Goal: Obtain resource: Download file/media

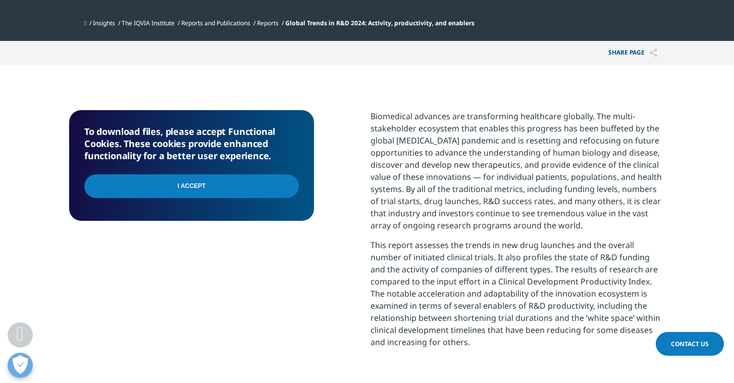
scroll to position [271, 596]
click at [212, 188] on input "I Accept" at bounding box center [191, 186] width 215 height 24
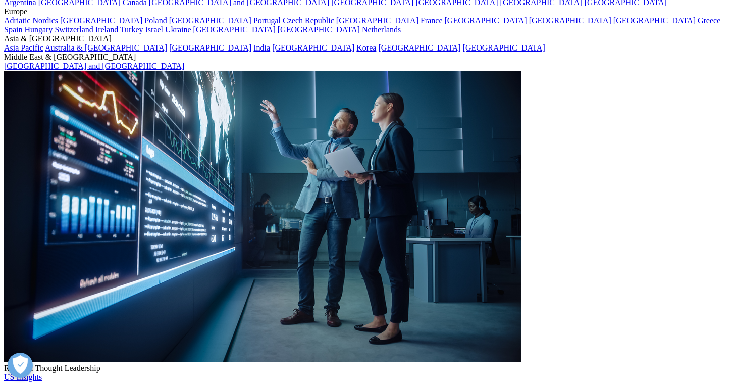
scroll to position [101, 0]
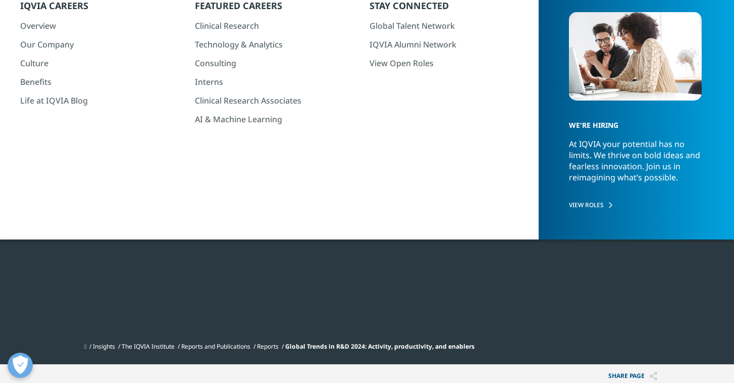
click at [523, 90] on div at bounding box center [567, 110] width 195 height 227
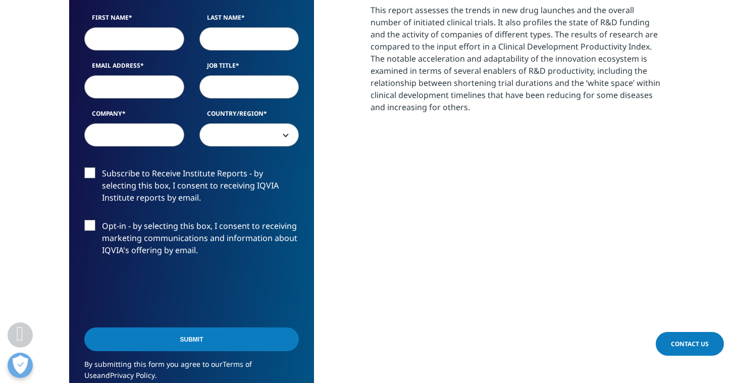
scroll to position [667, 0]
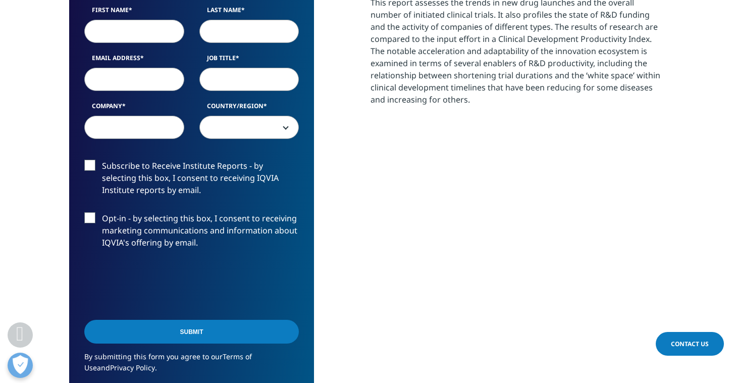
click at [133, 36] on input "First Name" at bounding box center [134, 31] width 100 height 23
type input "dan"
type input "jacob"
type input "dan.jacob@labcorp.com"
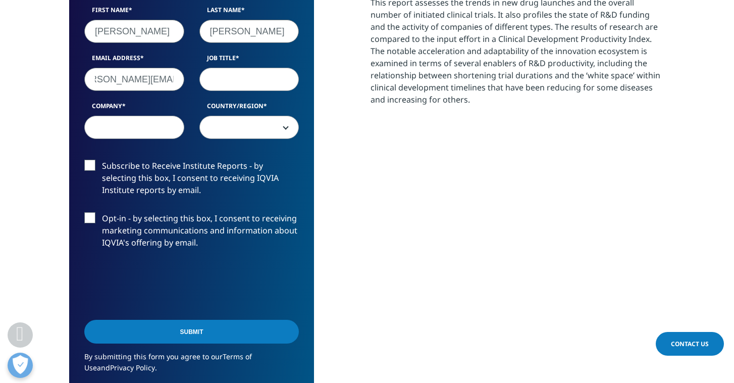
scroll to position [0, 0]
type input "head"
type input "labcorp"
click at [286, 129] on span at bounding box center [249, 127] width 100 height 23
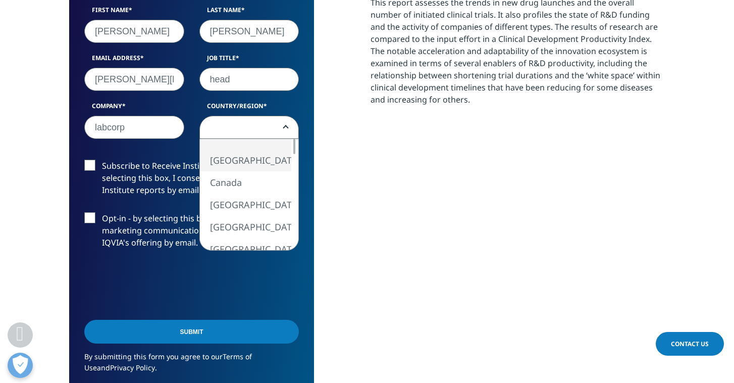
select select "[GEOGRAPHIC_DATA]"
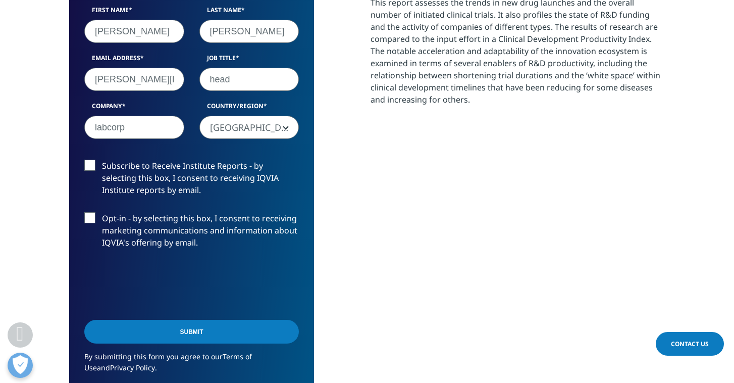
click at [91, 218] on label "Opt-in - by selecting this box, I consent to receiving marketing communications…" at bounding box center [191, 233] width 215 height 42
click at [102, 212] on input "Opt-in - by selecting this box, I consent to receiving marketing communications…" at bounding box center [102, 212] width 0 height 0
click at [203, 328] on input "Submit" at bounding box center [191, 332] width 215 height 24
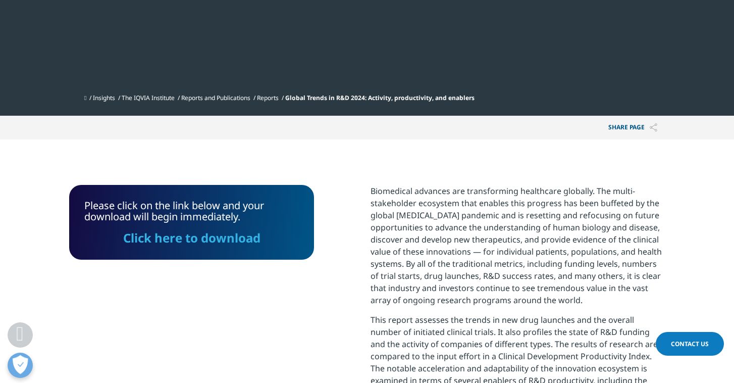
scroll to position [347, 0]
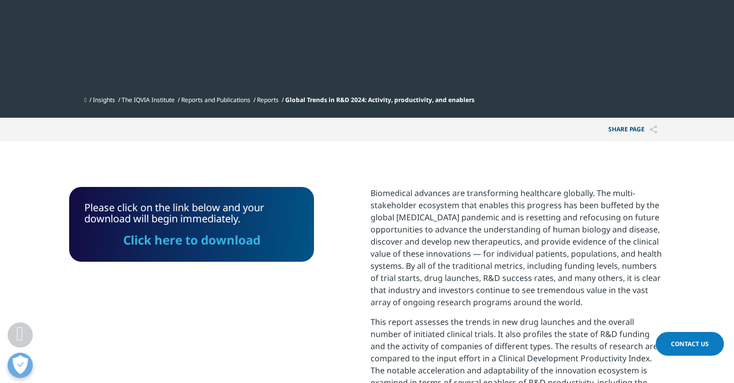
click at [219, 242] on link "Click here to download" at bounding box center [191, 239] width 137 height 17
